Goal: Information Seeking & Learning: Learn about a topic

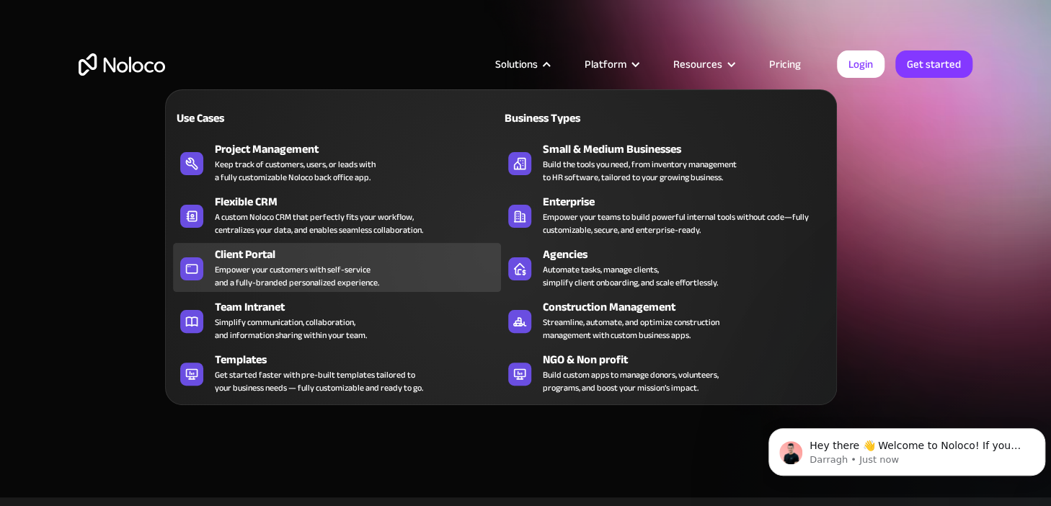
click at [269, 255] on div "Client Portal" at bounding box center [361, 254] width 293 height 17
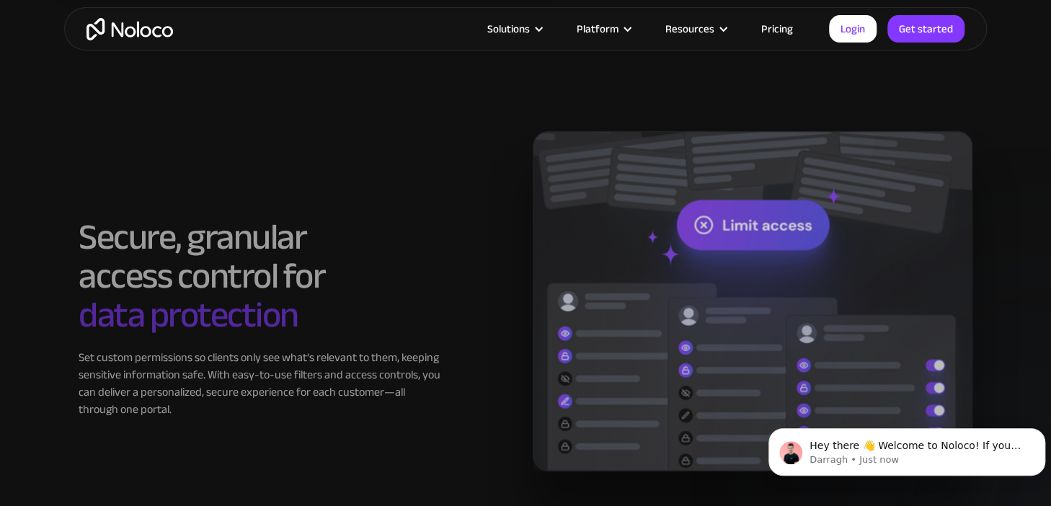
scroll to position [2283, 0]
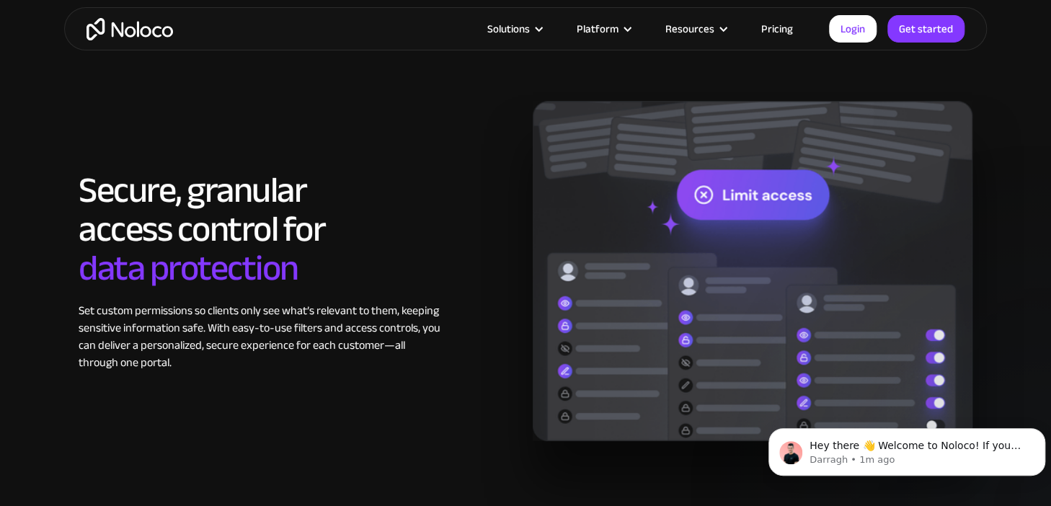
click at [460, 236] on div "Secure, granular access control for data protection Set custom permissions so c…" at bounding box center [298, 271] width 454 height 200
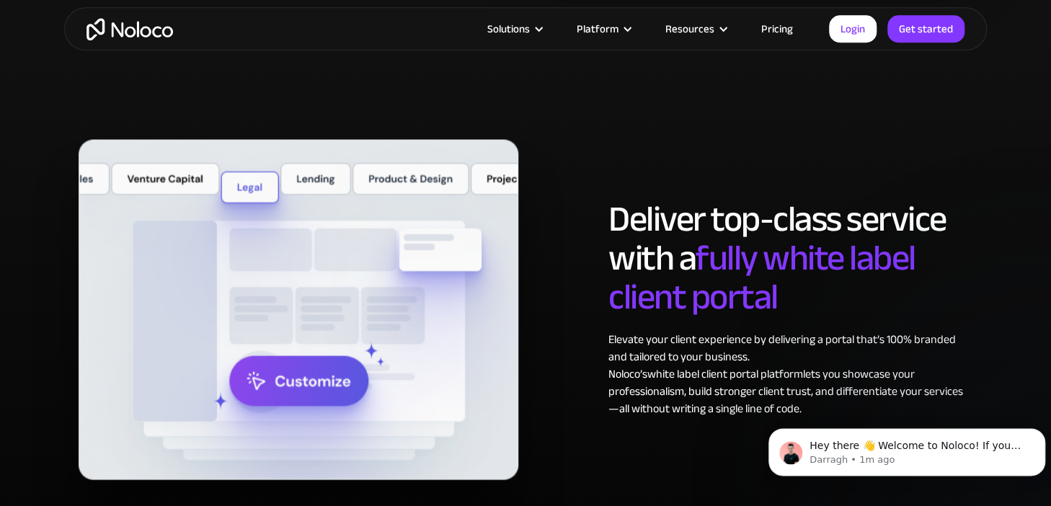
scroll to position [6925, 0]
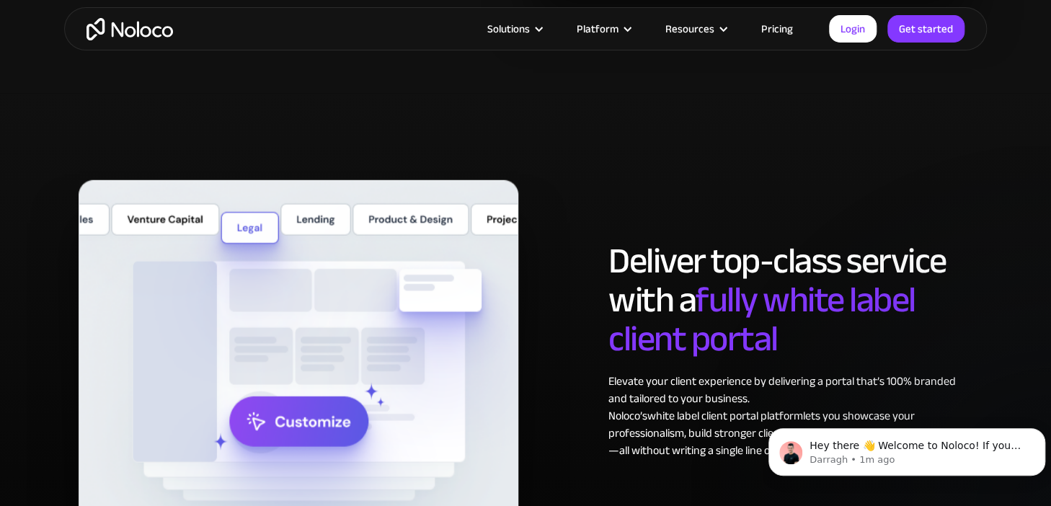
click at [859, 274] on span "fully white label client portal" at bounding box center [761, 319] width 307 height 107
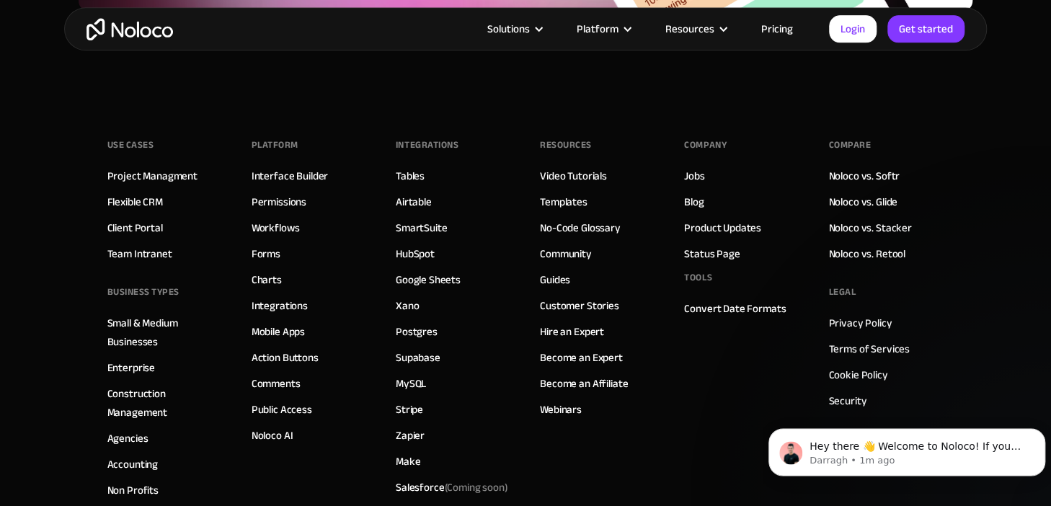
scroll to position [7991, 0]
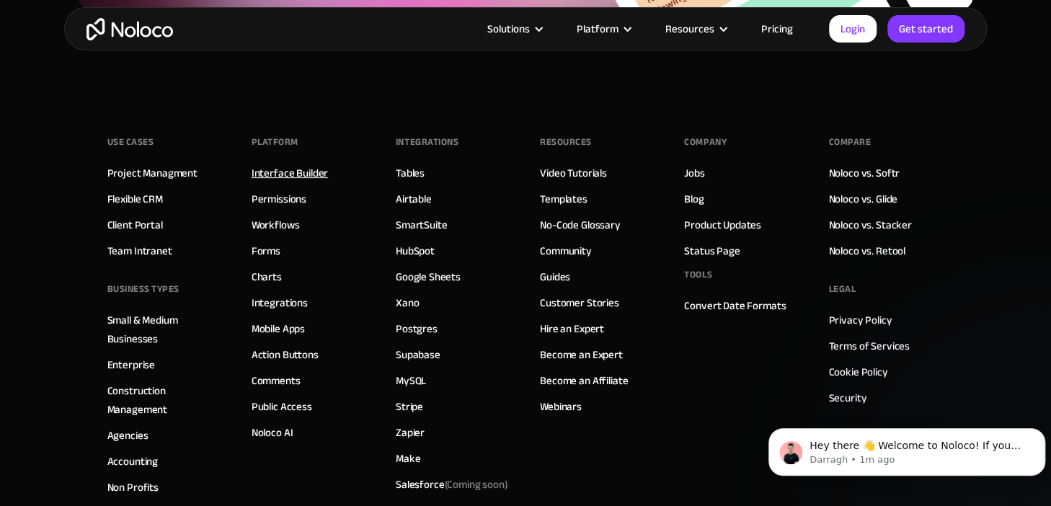
click at [314, 168] on link "Interface Builder" at bounding box center [290, 173] width 76 height 19
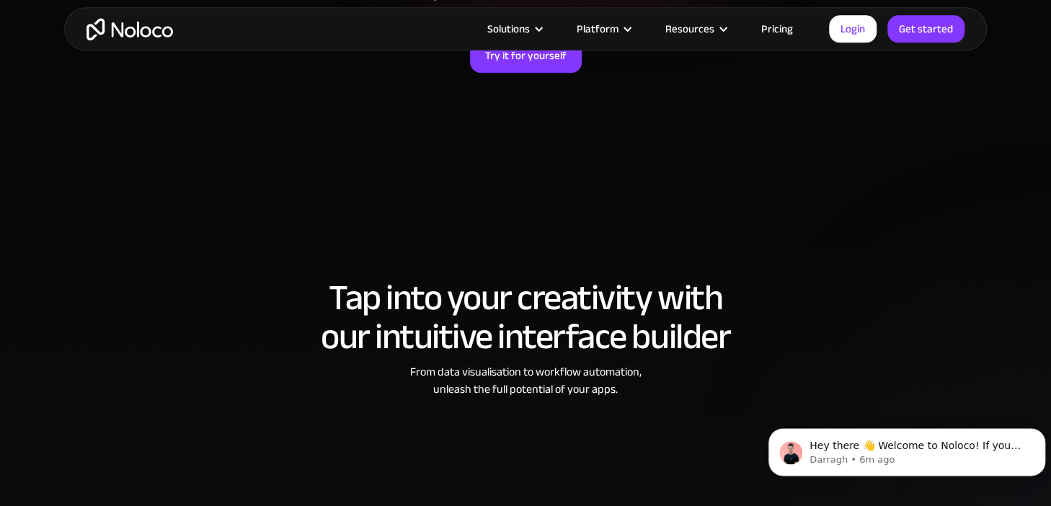
scroll to position [304, 0]
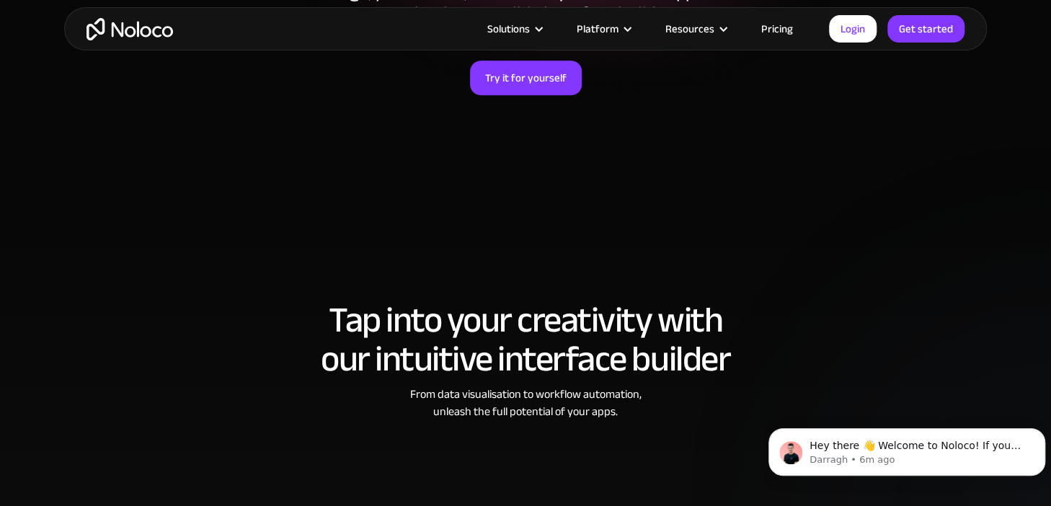
click at [766, 21] on link "Pricing" at bounding box center [777, 28] width 68 height 19
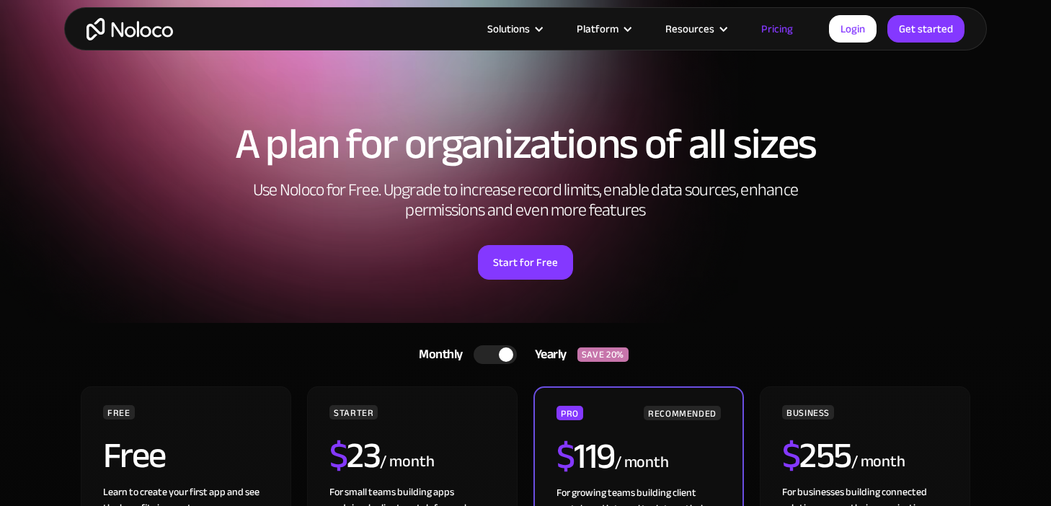
scroll to position [152, 0]
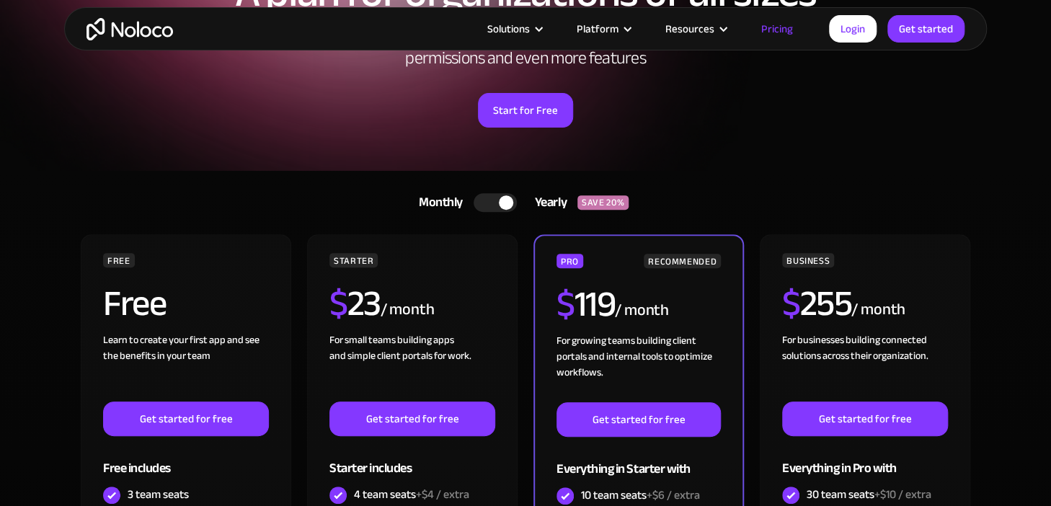
click at [484, 203] on div at bounding box center [495, 202] width 43 height 19
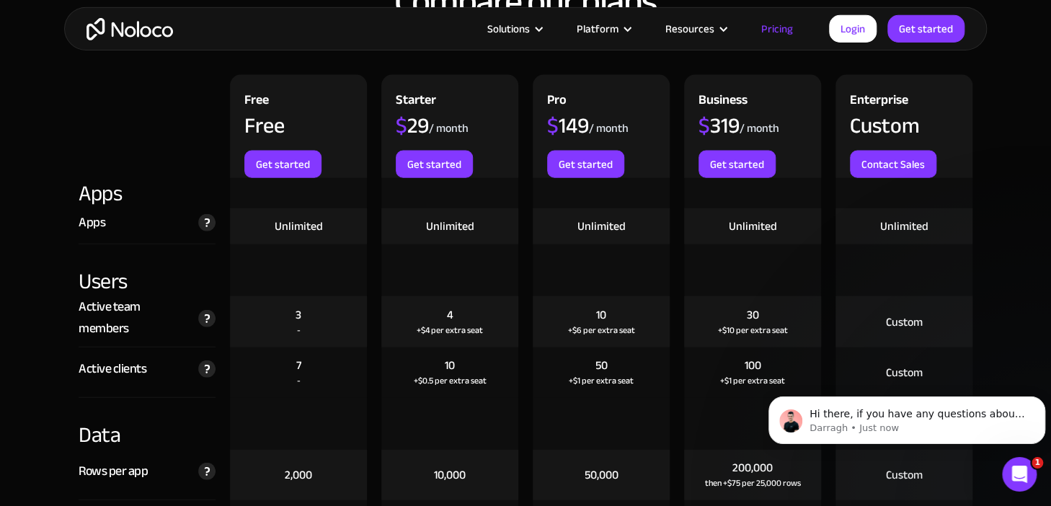
scroll to position [1446, 0]
